Goal: Information Seeking & Learning: Learn about a topic

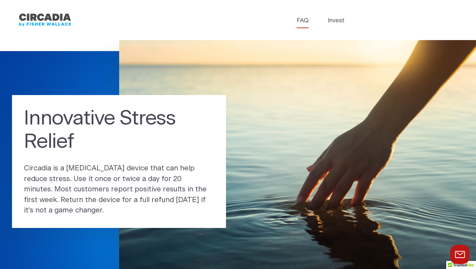
click at [304, 20] on link "FAQ" at bounding box center [303, 20] width 12 height 9
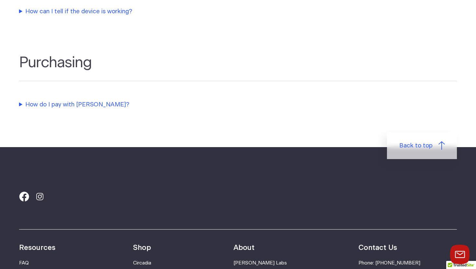
scroll to position [63, 0]
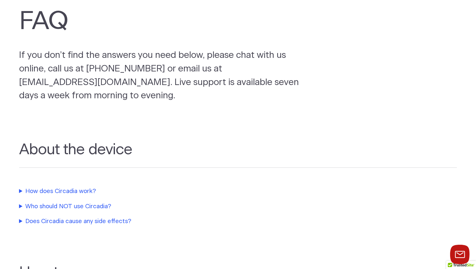
click at [91, 189] on summary "How does Circadia work?" at bounding box center [155, 191] width 272 height 9
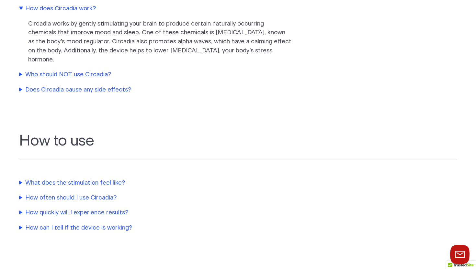
scroll to position [218, 0]
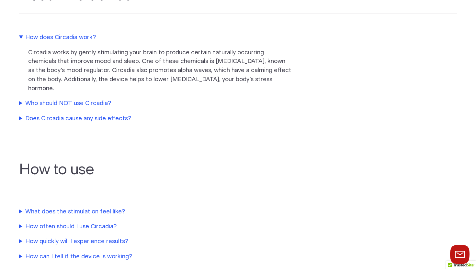
click at [85, 99] on summary "Who should NOT use Circadia?" at bounding box center [155, 103] width 272 height 9
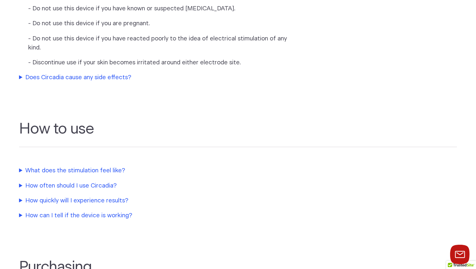
scroll to position [472, 0]
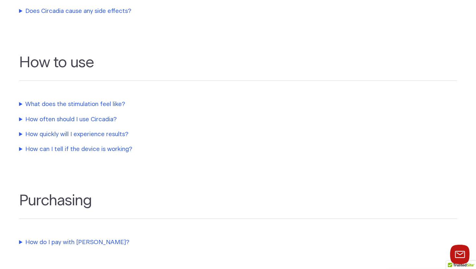
click at [108, 145] on section "How to use What does the stimulation feel like? Many patients do not feel the s…" at bounding box center [238, 104] width 476 height 138
click at [109, 145] on summary "How can I tell if the device is working?" at bounding box center [155, 149] width 272 height 9
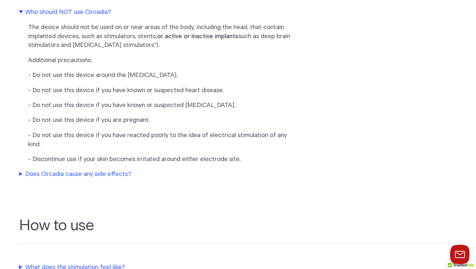
scroll to position [399, 0]
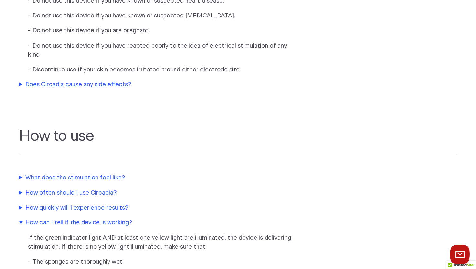
click at [79, 174] on summary "What does the stimulation feel like?" at bounding box center [155, 178] width 272 height 9
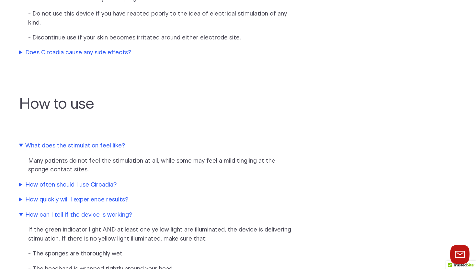
scroll to position [477, 0]
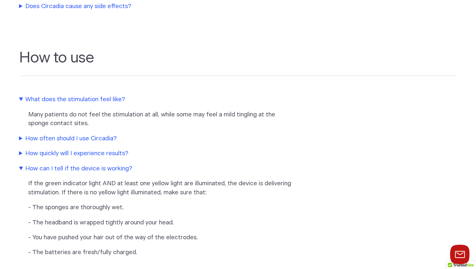
click at [93, 134] on summary "How often should I use Circadia?" at bounding box center [155, 138] width 272 height 9
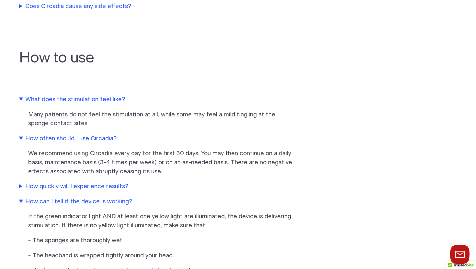
click at [92, 182] on summary "How quickly will I experience results?" at bounding box center [155, 186] width 272 height 9
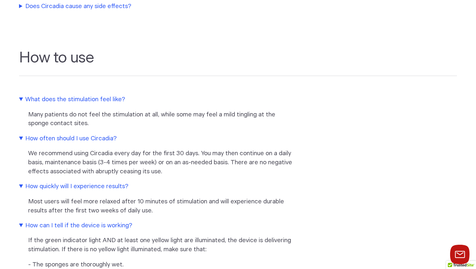
scroll to position [599, 0]
